Goal: Navigation & Orientation: Understand site structure

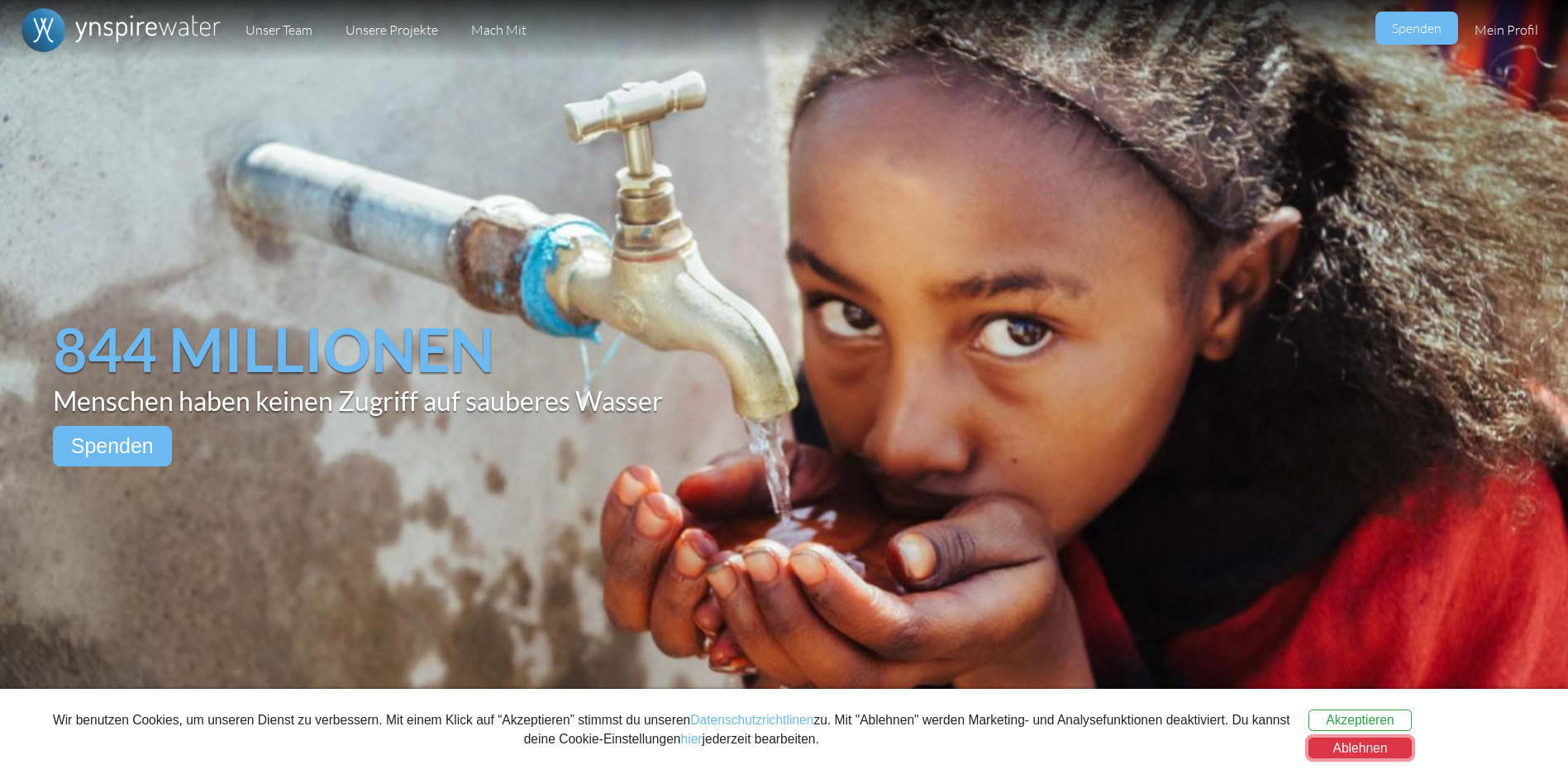
click at [1354, 745] on button "Ablehnen" at bounding box center [1360, 748] width 104 height 21
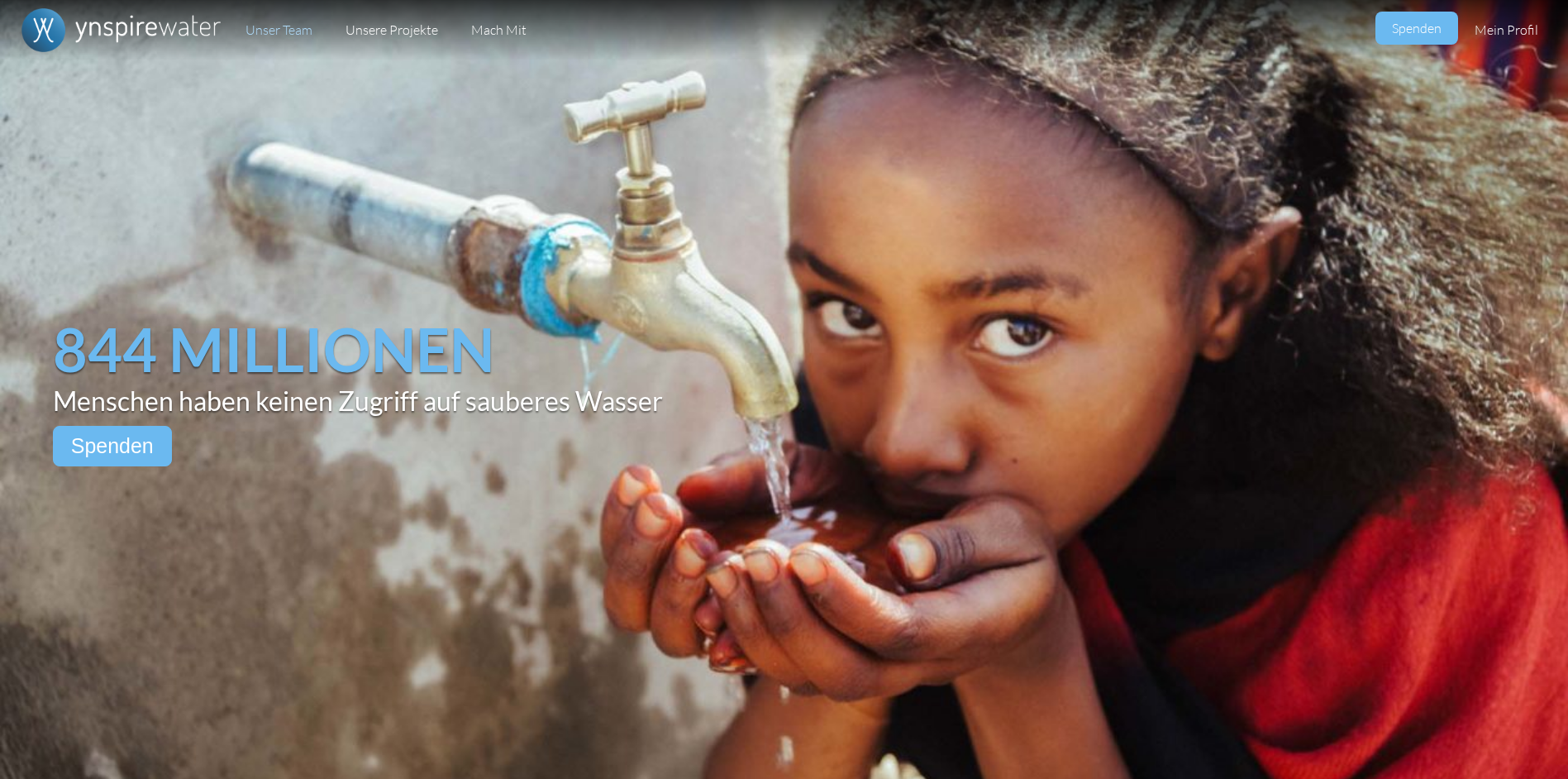
click at [279, 27] on link "Unser Team" at bounding box center [279, 30] width 100 height 60
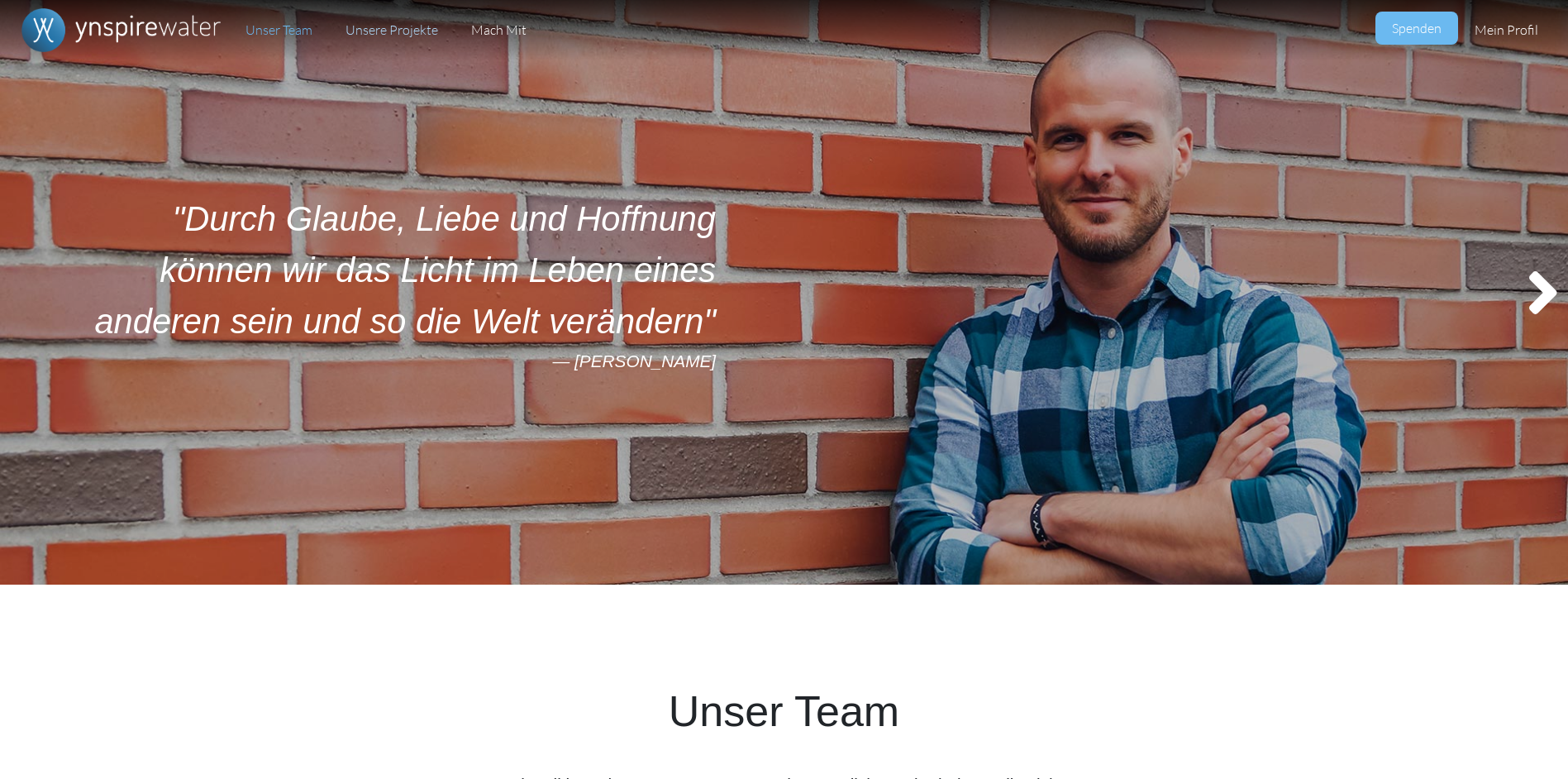
click at [396, 31] on link "Unsere Projekte" at bounding box center [392, 30] width 126 height 60
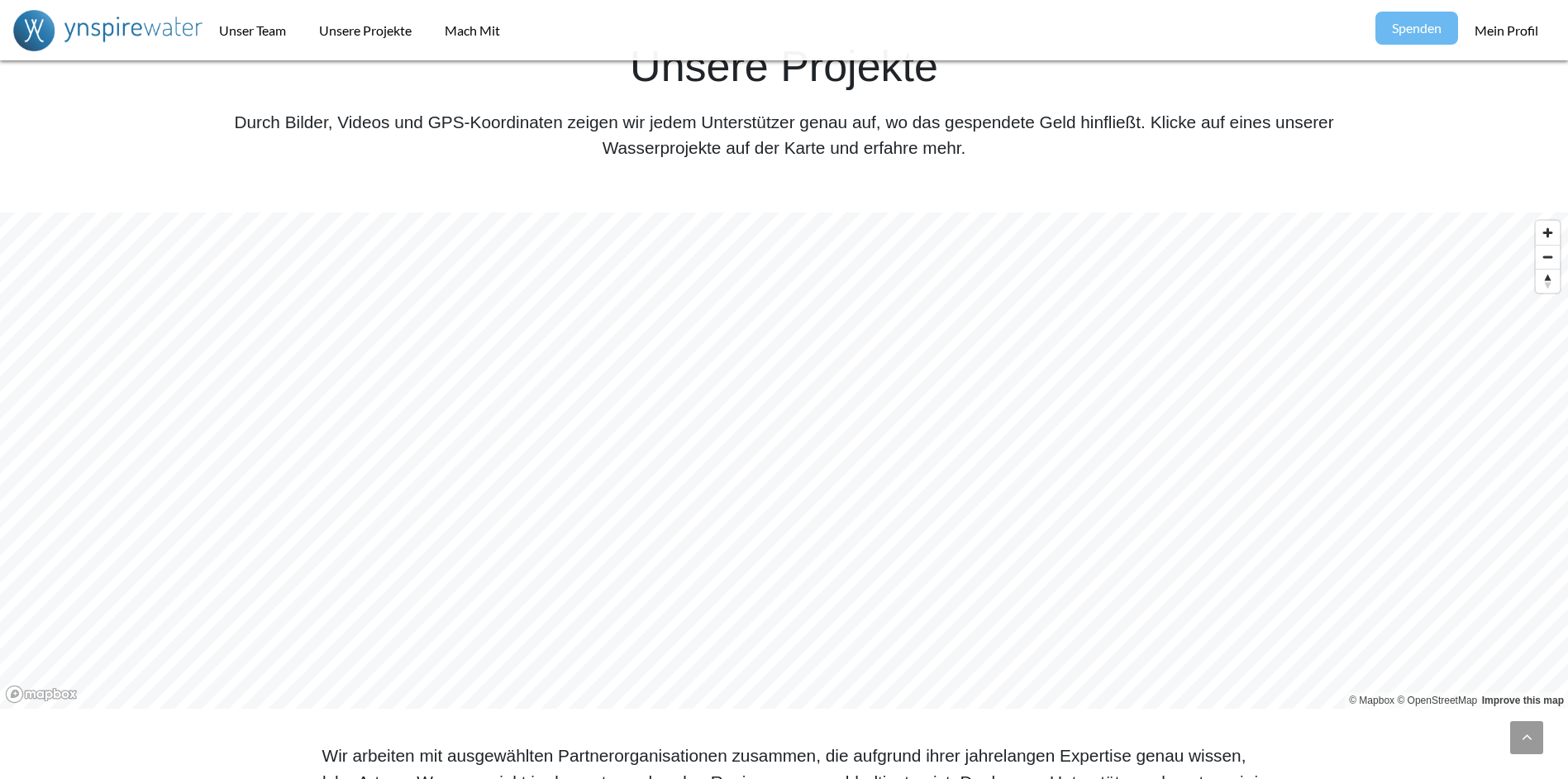
scroll to position [619, 0]
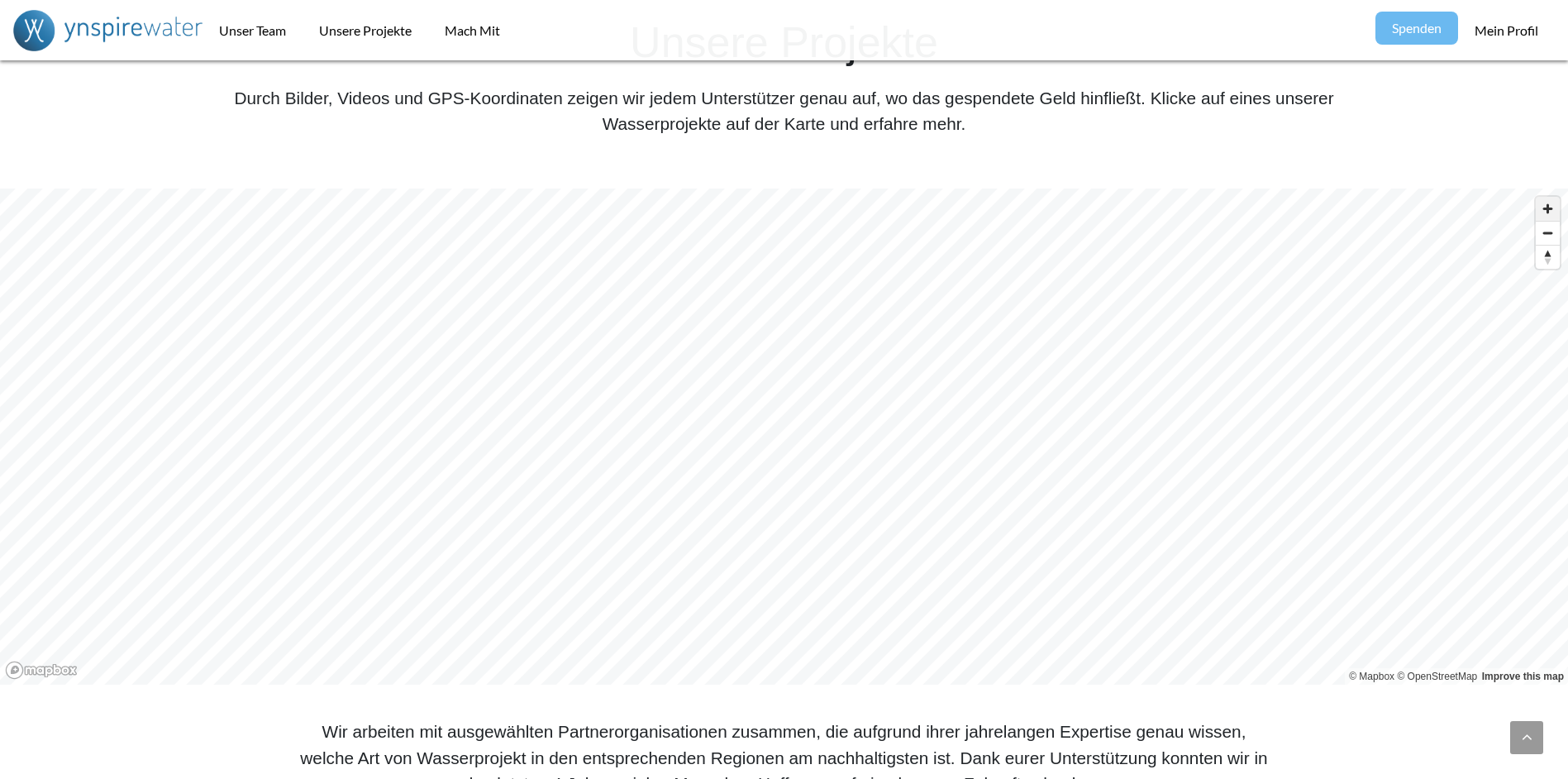
click at [1545, 205] on span "Zoom in" at bounding box center [1548, 208] width 24 height 24
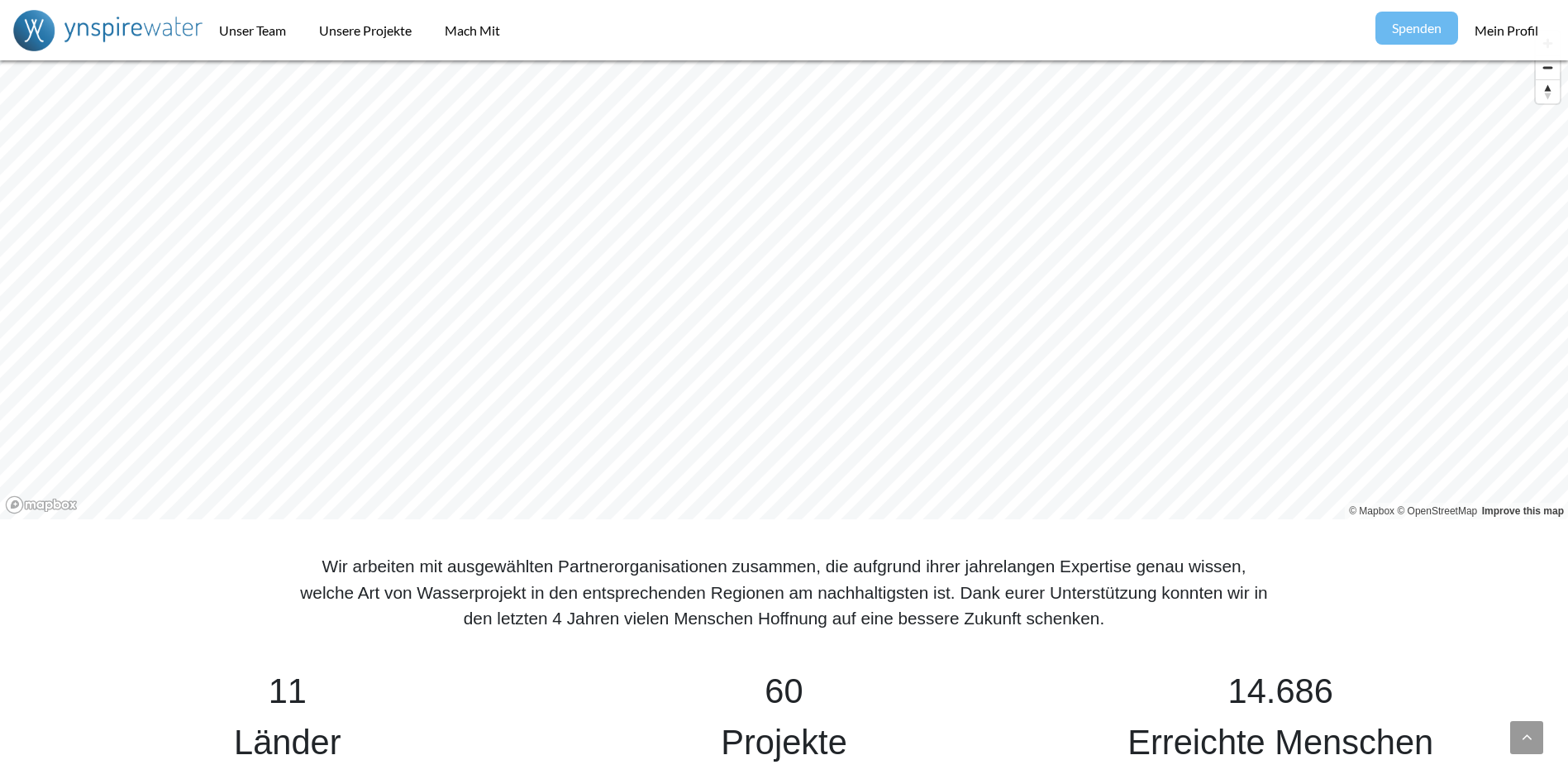
scroll to position [702, 0]
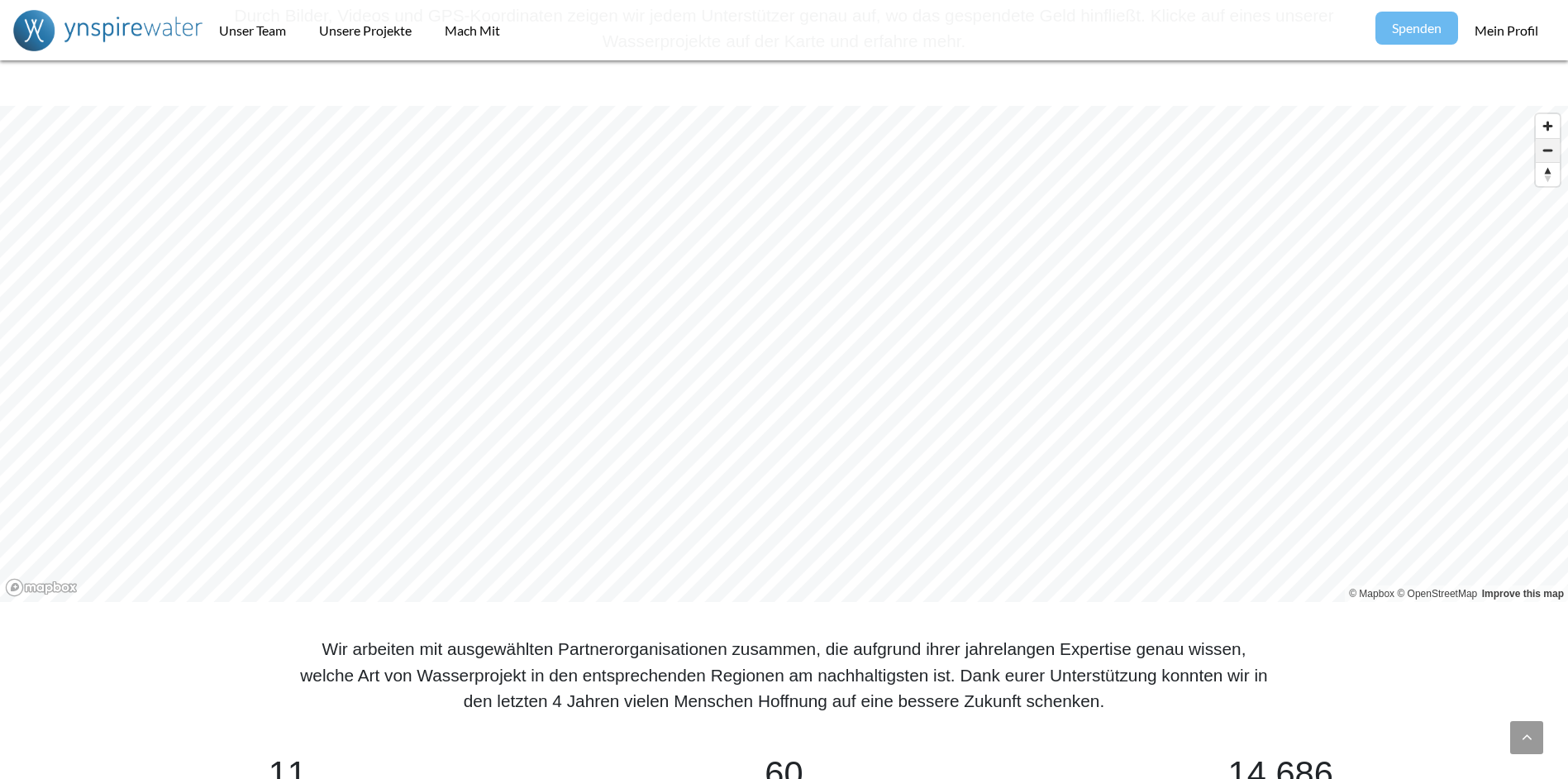
click at [1549, 152] on span "Zoom out" at bounding box center [1548, 151] width 24 height 23
click at [1546, 145] on span "Zoom out" at bounding box center [1548, 151] width 24 height 23
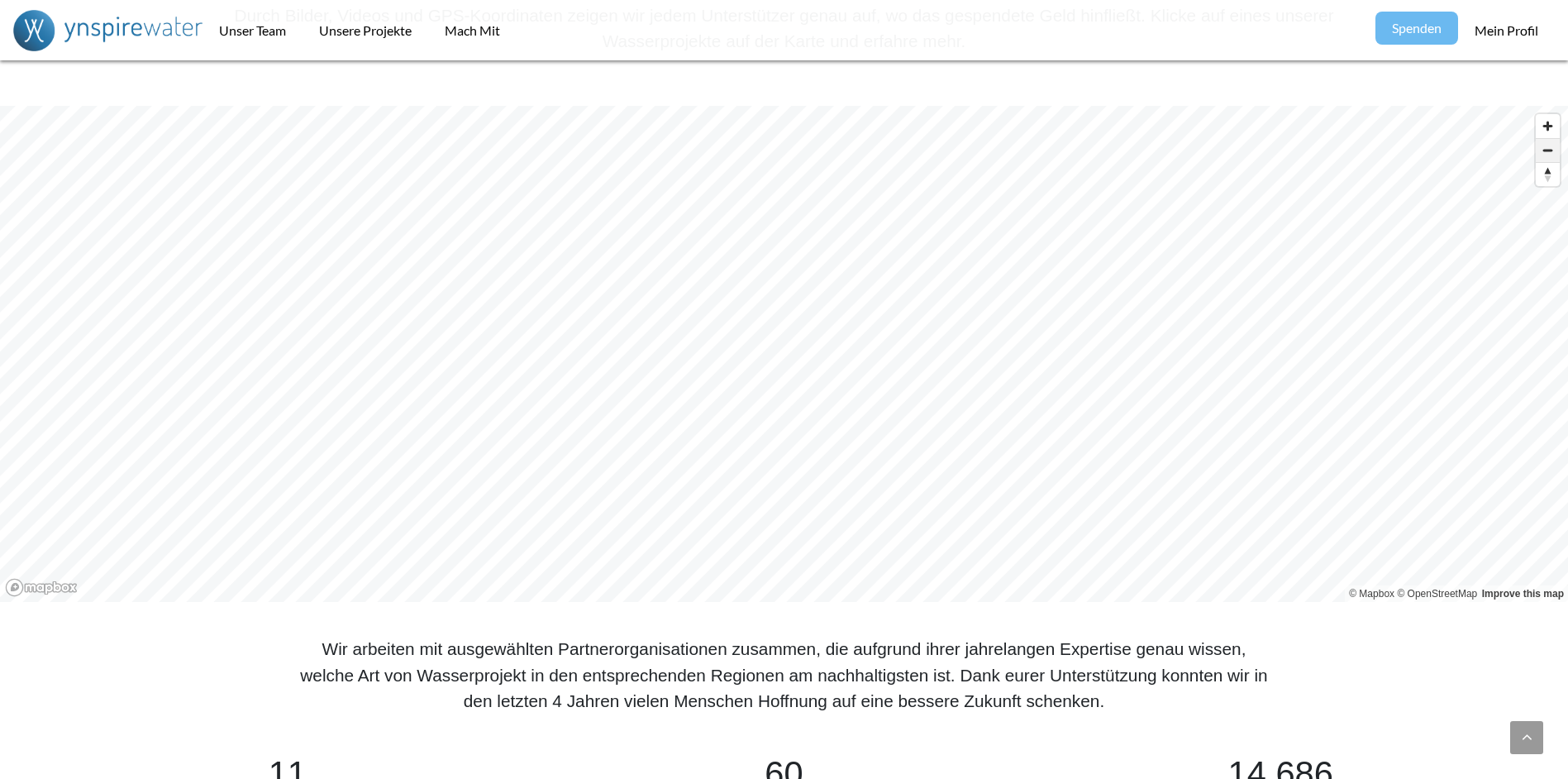
click at [1546, 145] on span "Zoom out" at bounding box center [1548, 151] width 24 height 23
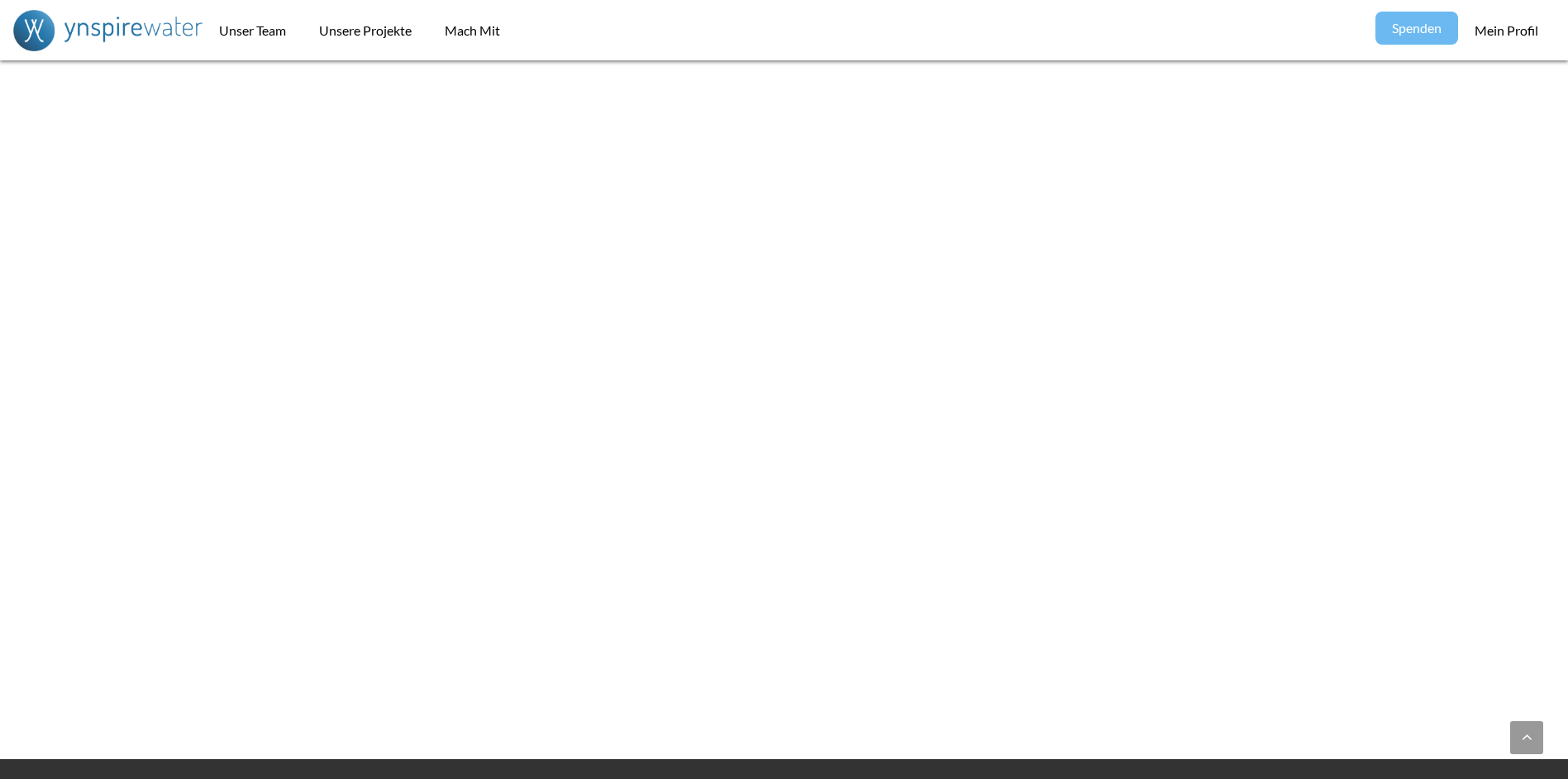
scroll to position [2687, 0]
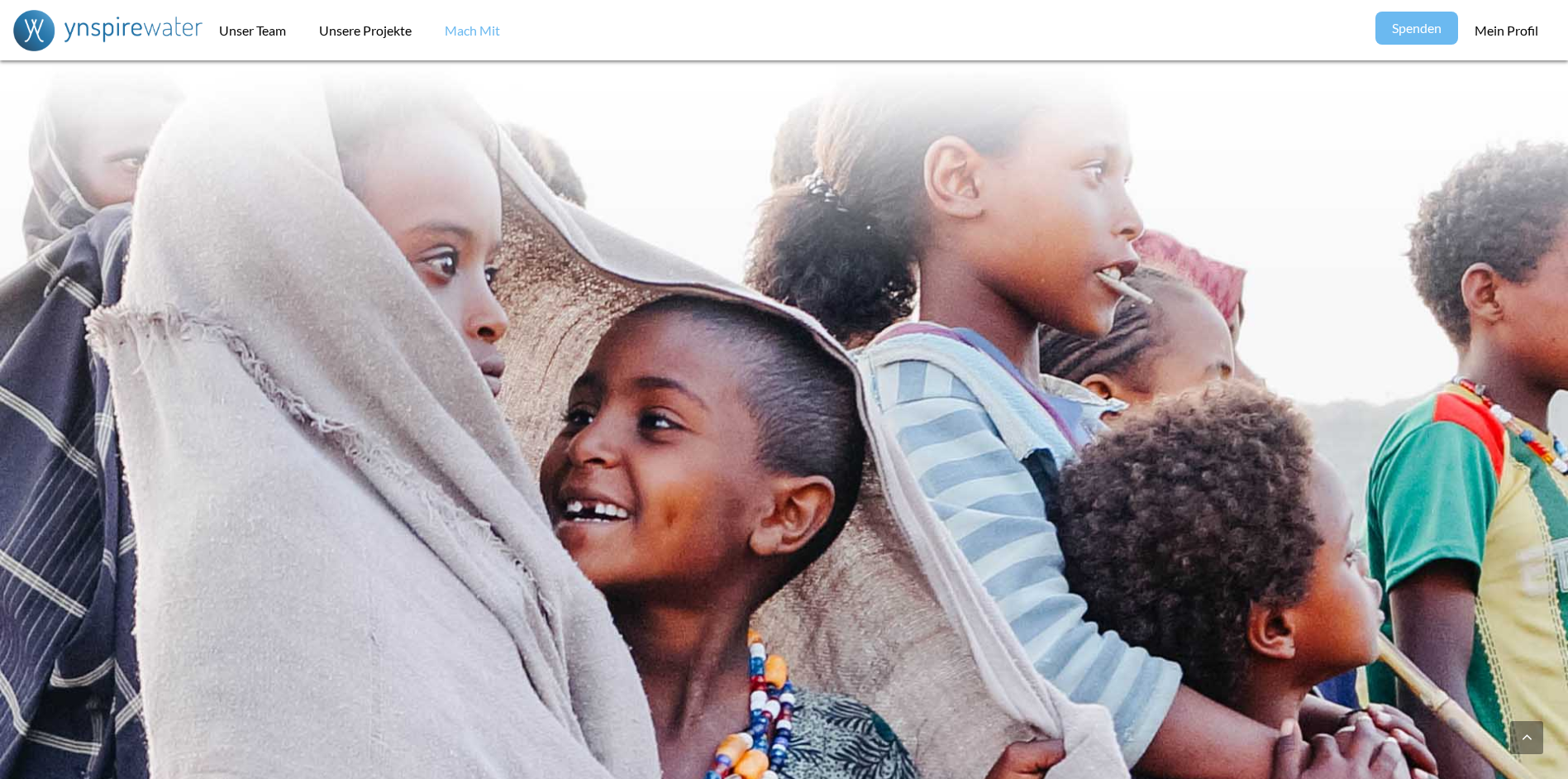
click at [477, 28] on link "Mach Mit" at bounding box center [472, 30] width 89 height 60
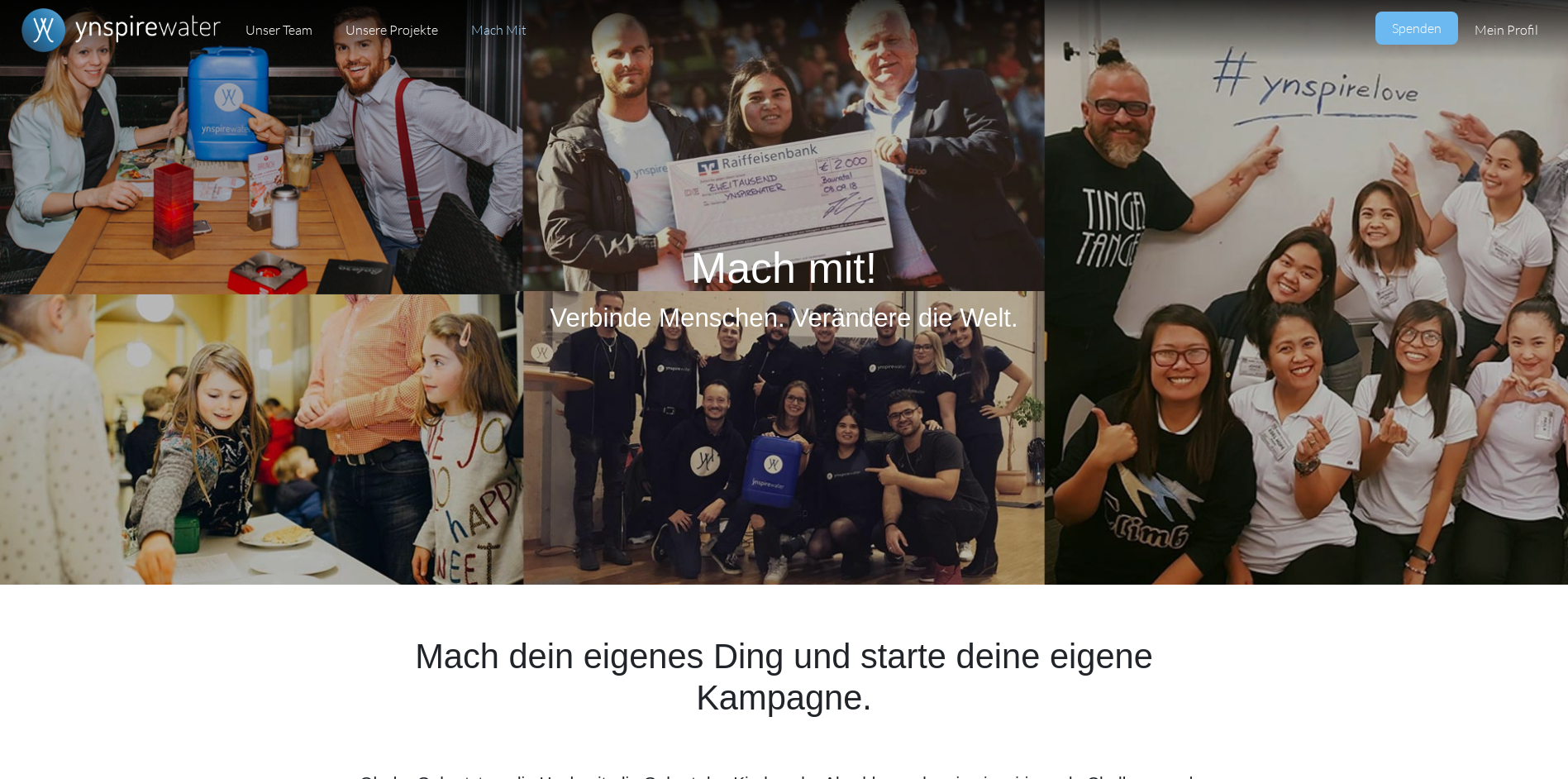
click at [493, 32] on link "Mach Mit" at bounding box center [499, 30] width 89 height 60
click at [1519, 27] on link "Mein Profil" at bounding box center [1506, 30] width 97 height 60
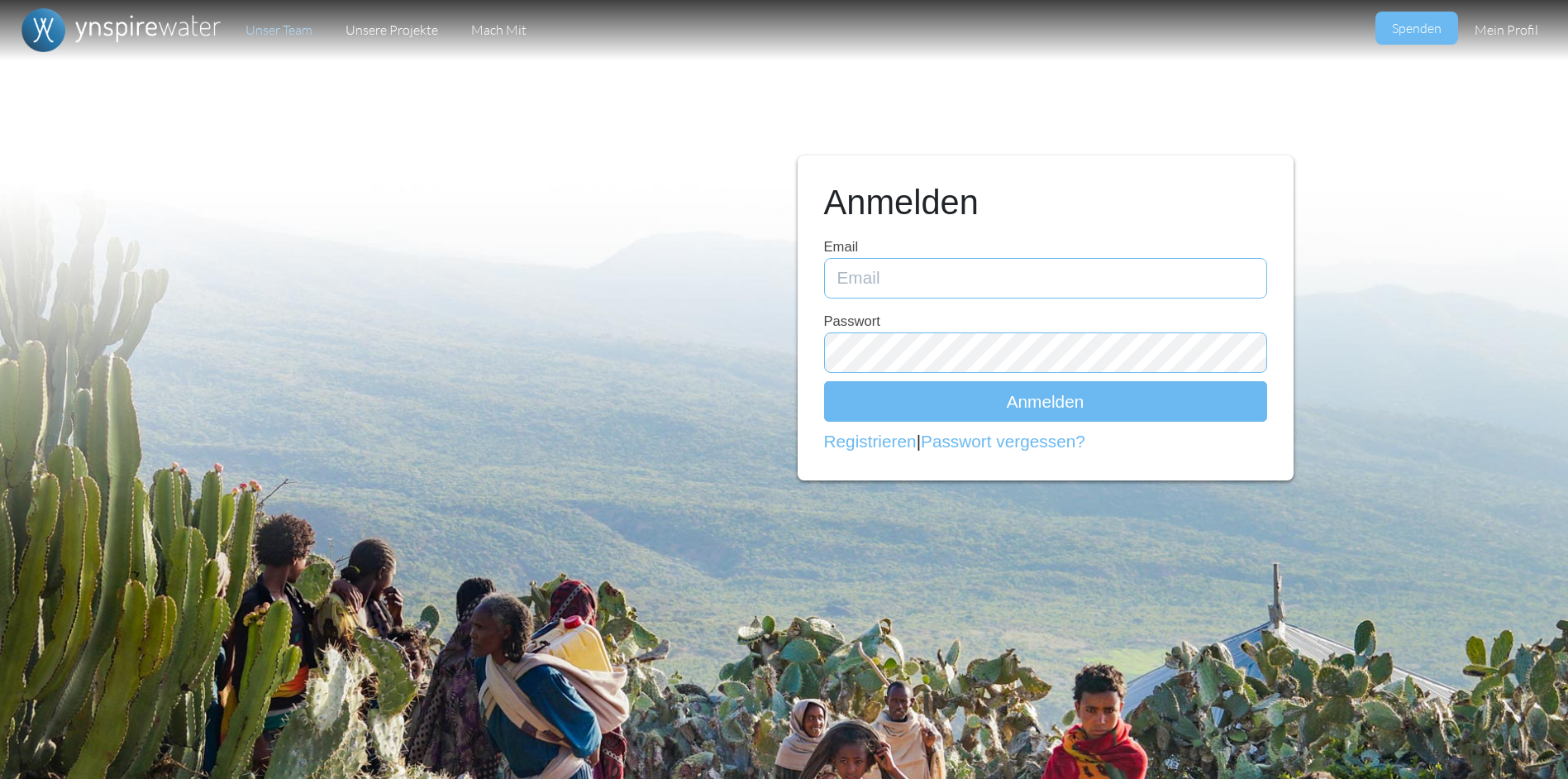
click at [279, 28] on link "Unser Team" at bounding box center [279, 30] width 100 height 60
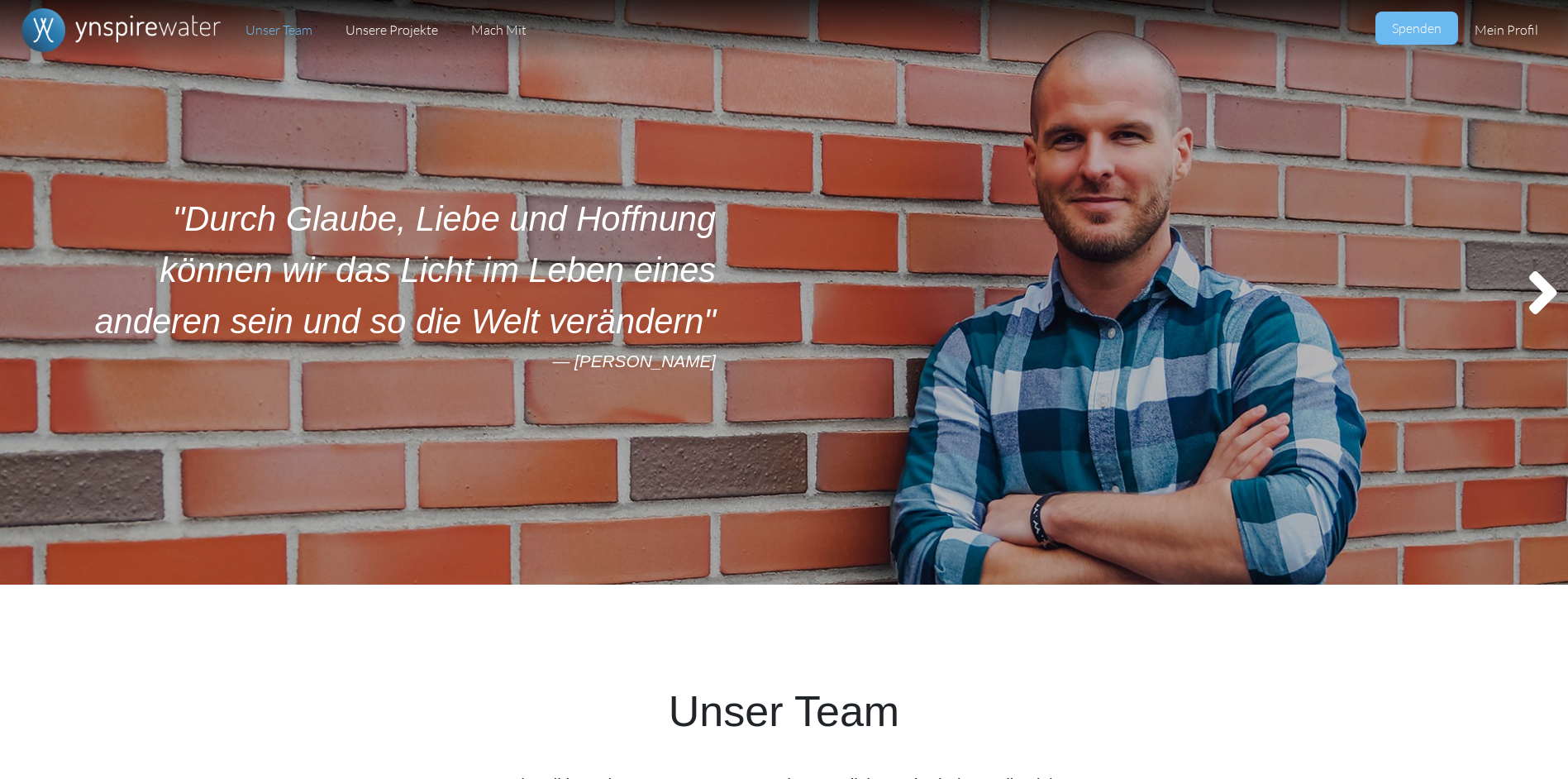
click at [120, 22] on img "Primary" at bounding box center [121, 30] width 216 height 60
